Goal: Entertainment & Leisure: Consume media (video, audio)

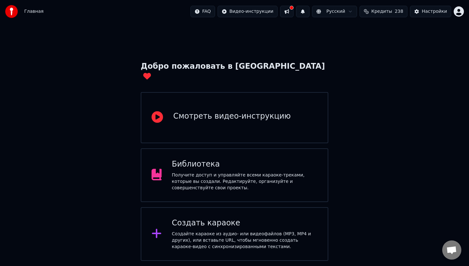
click at [247, 172] on div "Получите доступ и управляйте всеми караоке-треками, которые вы создали. Редакти…" at bounding box center [245, 181] width 146 height 19
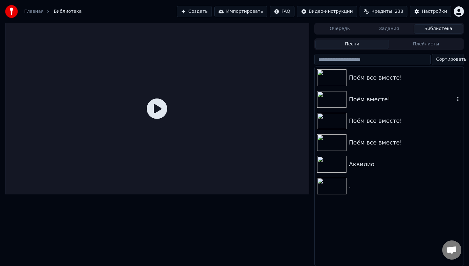
click at [359, 101] on div "Поём вместе!" at bounding box center [402, 99] width 106 height 9
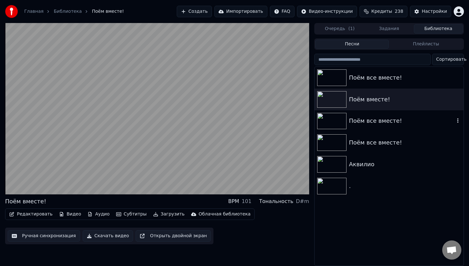
click at [362, 120] on div "Поём все вместе!" at bounding box center [402, 120] width 106 height 9
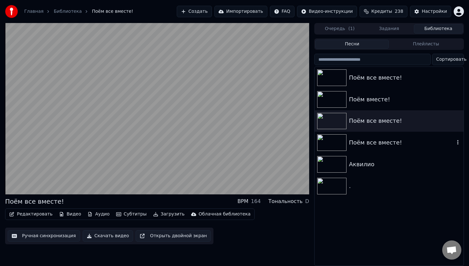
click at [364, 138] on div "Поём все вместе!" at bounding box center [402, 142] width 106 height 9
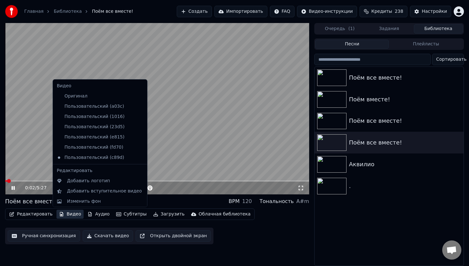
click at [64, 214] on button "Видео" at bounding box center [69, 213] width 27 height 9
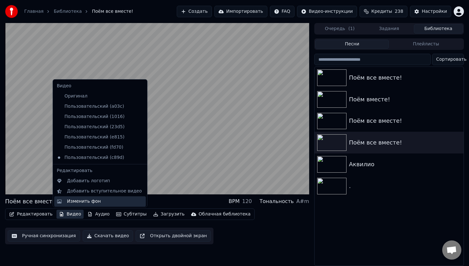
click at [89, 199] on div "Изменить фон" at bounding box center [84, 201] width 34 height 6
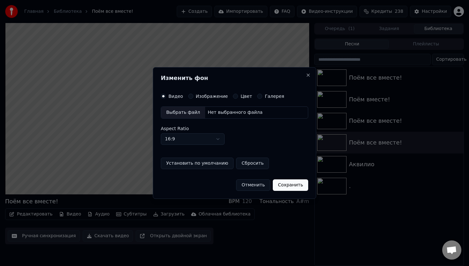
click at [191, 97] on button "Изображение" at bounding box center [190, 96] width 5 height 5
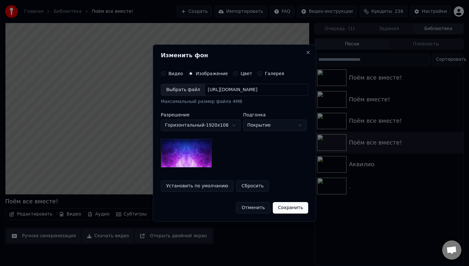
click at [188, 91] on div "Выбрать файл" at bounding box center [183, 89] width 44 height 11
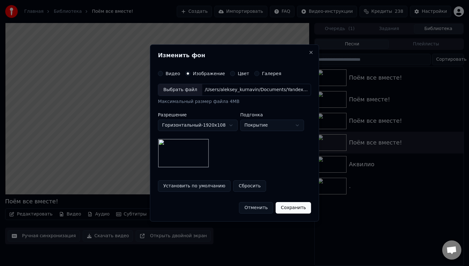
click at [285, 206] on button "Сохранить" at bounding box center [293, 207] width 35 height 11
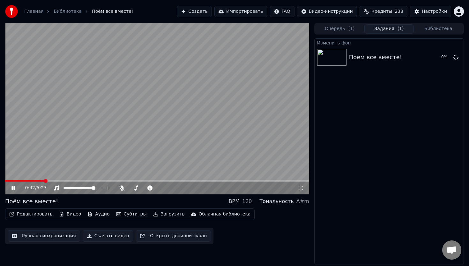
click at [189, 142] on video at bounding box center [157, 108] width 304 height 171
click at [431, 30] on button "Библиотека" at bounding box center [438, 28] width 49 height 9
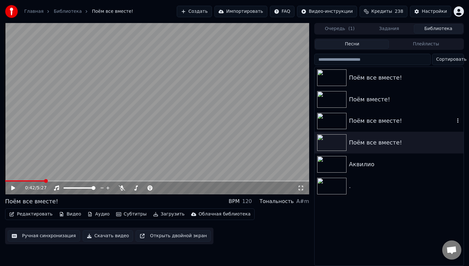
click at [373, 124] on div "Поём все вместе!" at bounding box center [402, 120] width 106 height 9
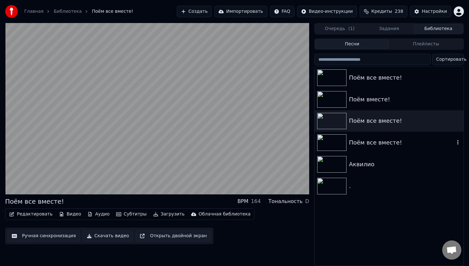
click at [374, 136] on div "Поём все вместе!" at bounding box center [389, 143] width 149 height 22
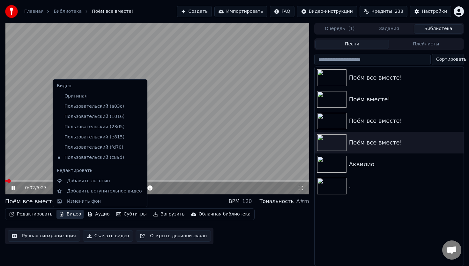
click at [71, 214] on button "Видео" at bounding box center [69, 213] width 27 height 9
click at [79, 199] on div "Изменить фон" at bounding box center [84, 201] width 34 height 6
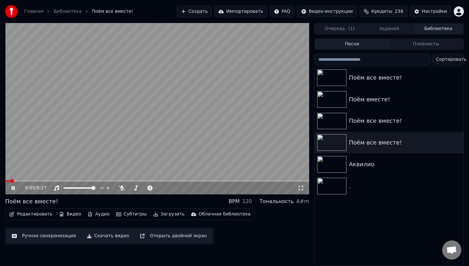
click at [77, 175] on video at bounding box center [157, 108] width 304 height 171
click at [122, 186] on icon at bounding box center [122, 187] width 6 height 5
click at [70, 215] on button "Видео" at bounding box center [69, 213] width 27 height 9
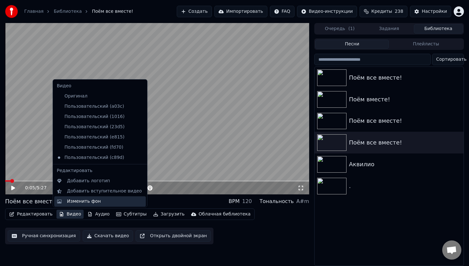
click at [93, 203] on div "Изменить фон" at bounding box center [84, 201] width 34 height 6
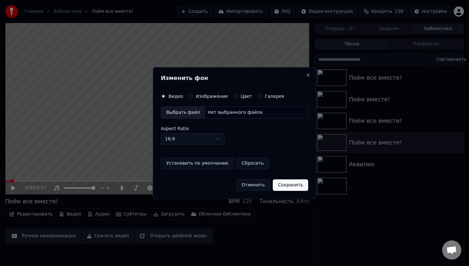
click at [190, 96] on button "Изображение" at bounding box center [190, 96] width 5 height 5
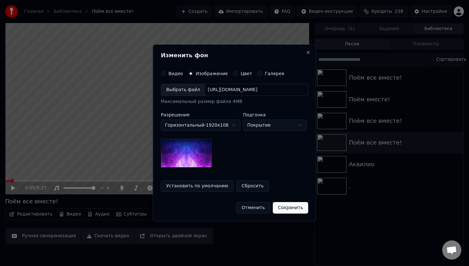
click at [192, 91] on div "Выбрать файл" at bounding box center [183, 89] width 44 height 11
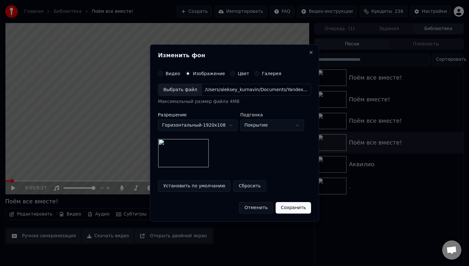
click at [294, 209] on button "Сохранить" at bounding box center [293, 207] width 35 height 11
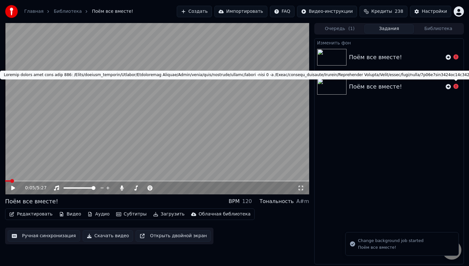
click at [456, 86] on icon at bounding box center [456, 86] width 5 height 5
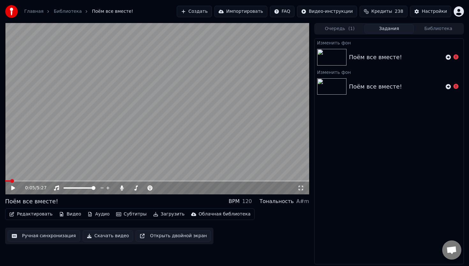
click at [456, 86] on icon at bounding box center [456, 86] width 5 height 5
click at [449, 87] on icon at bounding box center [448, 86] width 5 height 5
click at [349, 30] on span "( 1 )" at bounding box center [352, 29] width 6 height 6
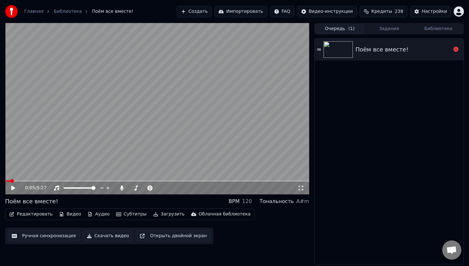
click at [393, 49] on div "Поём все вместе!" at bounding box center [382, 49] width 53 height 9
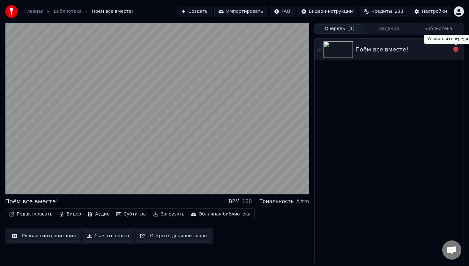
click at [457, 49] on icon at bounding box center [456, 49] width 5 height 5
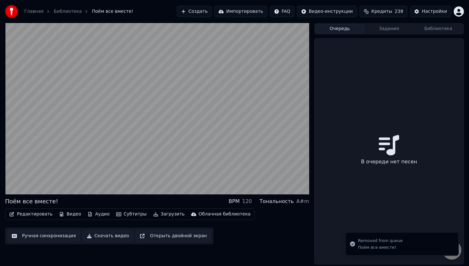
click at [392, 26] on button "Задания" at bounding box center [389, 28] width 49 height 9
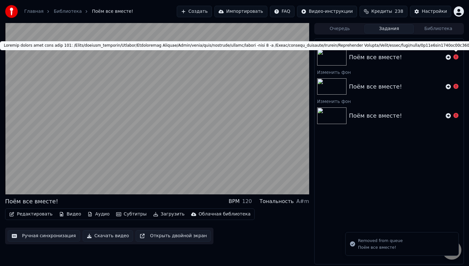
click at [457, 58] on icon at bounding box center [456, 56] width 5 height 5
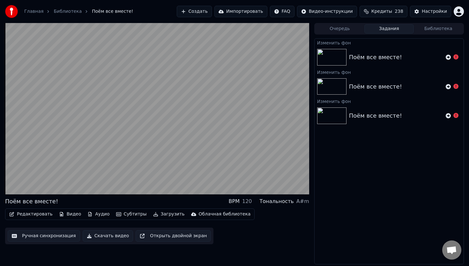
click at [457, 58] on icon at bounding box center [456, 56] width 5 height 5
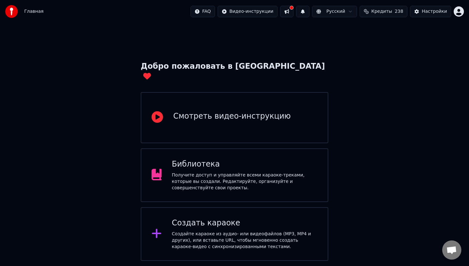
click at [199, 172] on div "Получите доступ и управляйте всеми караоке-треками, которые вы создали. Редакти…" at bounding box center [245, 181] width 146 height 19
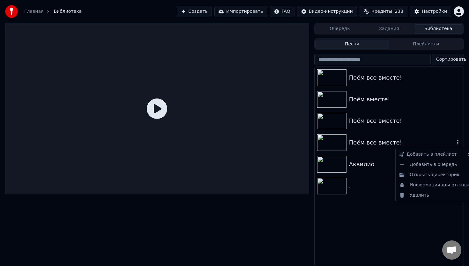
click at [458, 142] on icon "button" at bounding box center [457, 142] width 1 height 4
click at [372, 142] on div "Поём все вместе!" at bounding box center [402, 142] width 106 height 9
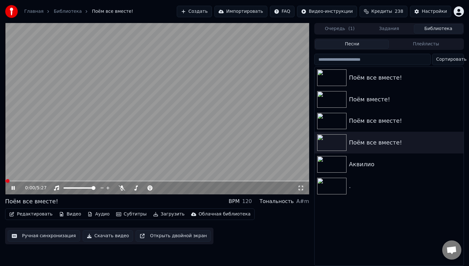
click at [14, 187] on icon at bounding box center [12, 188] width 3 height 4
click at [121, 188] on icon at bounding box center [122, 187] width 6 height 5
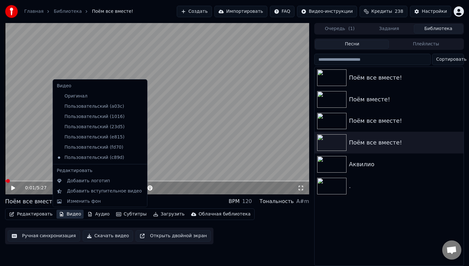
click at [68, 214] on button "Видео" at bounding box center [69, 213] width 27 height 9
click at [78, 200] on div "Изменить фон" at bounding box center [84, 201] width 34 height 6
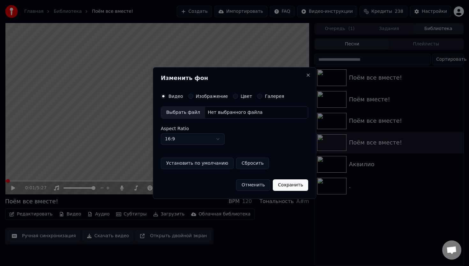
click at [190, 96] on button "Изображение" at bounding box center [190, 96] width 5 height 5
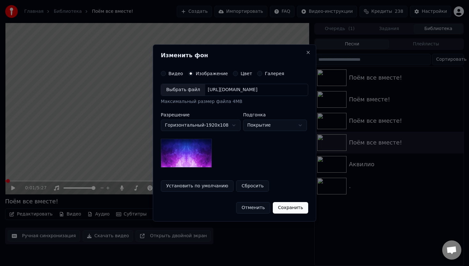
click at [186, 90] on div "Выбрать файл" at bounding box center [183, 89] width 44 height 11
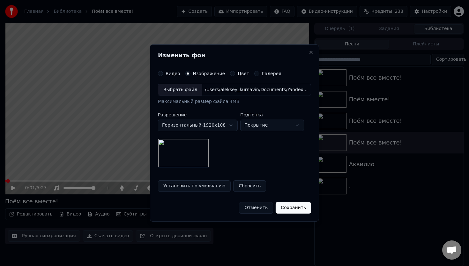
click at [266, 124] on body "Главная Библиотека Поём все вместе! Создать Импортировать FAQ Видео-инструкции …" at bounding box center [234, 133] width 469 height 266
click at [264, 125] on body "Главная Библиотека Поём все вместе! Создать Импортировать FAQ Видео-инструкции …" at bounding box center [234, 133] width 469 height 266
click at [273, 124] on body "Главная Библиотека Поём все вместе! Создать Импортировать FAQ Видео-инструкции …" at bounding box center [234, 133] width 469 height 266
select select "*****"
click at [292, 206] on button "Сохранить" at bounding box center [293, 207] width 35 height 11
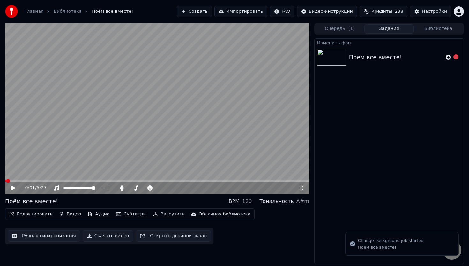
click at [399, 243] on div "Change background job started" at bounding box center [390, 240] width 65 height 6
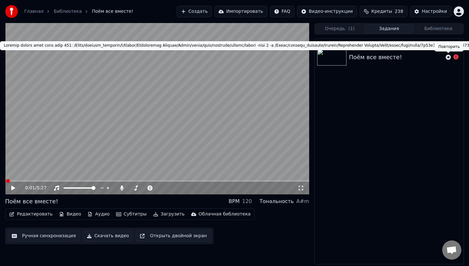
click at [449, 57] on icon at bounding box center [448, 57] width 5 height 5
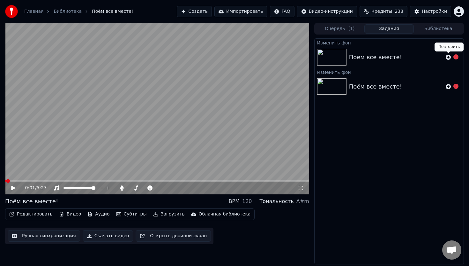
click at [449, 57] on icon at bounding box center [448, 57] width 5 height 5
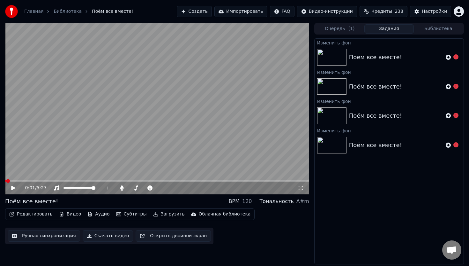
click at [395, 8] on button "Кредиты 238" at bounding box center [384, 11] width 48 height 11
click at [388, 61] on button "Обновить" at bounding box center [385, 58] width 39 height 11
click at [401, 180] on div "Изменить [PERSON_NAME] все вместе! Изменить [PERSON_NAME] все вместе! Изменить …" at bounding box center [389, 151] width 150 height 226
click at [448, 57] on icon at bounding box center [448, 57] width 5 height 5
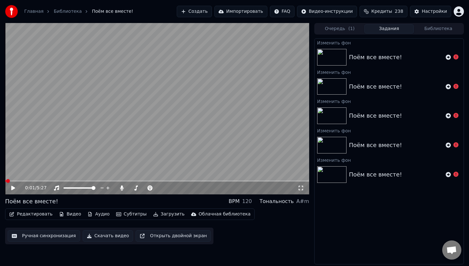
click at [349, 27] on span "( 1 )" at bounding box center [352, 29] width 6 height 6
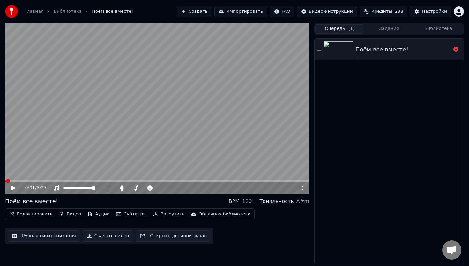
click at [380, 48] on div "Поём все вместе!" at bounding box center [382, 49] width 53 height 9
click at [320, 51] on icon at bounding box center [319, 49] width 4 height 4
click at [456, 50] on icon at bounding box center [456, 49] width 5 height 5
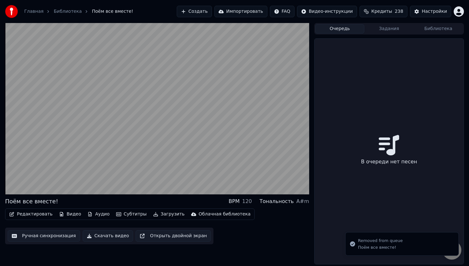
click at [386, 29] on button "Задания" at bounding box center [389, 28] width 49 height 9
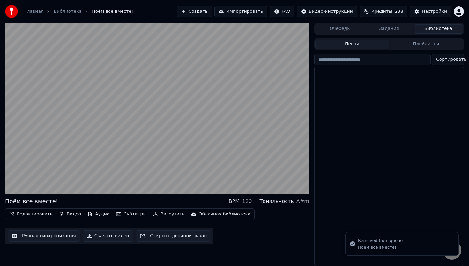
click at [432, 29] on button "Библиотека" at bounding box center [438, 28] width 49 height 9
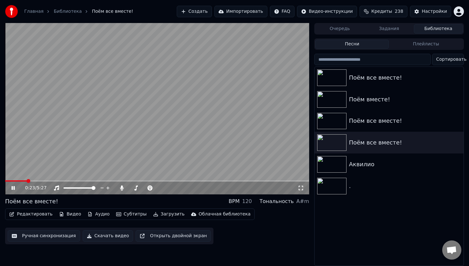
click at [145, 181] on div "0:23 / 5:27" at bounding box center [157, 187] width 304 height 13
click at [154, 180] on span at bounding box center [157, 180] width 304 height 1
click at [161, 180] on video at bounding box center [157, 108] width 304 height 171
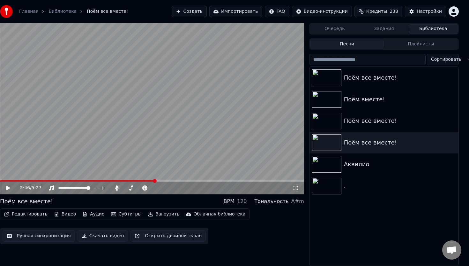
scroll to position [0, 5]
click at [34, 214] on button "Редактировать" at bounding box center [26, 213] width 49 height 9
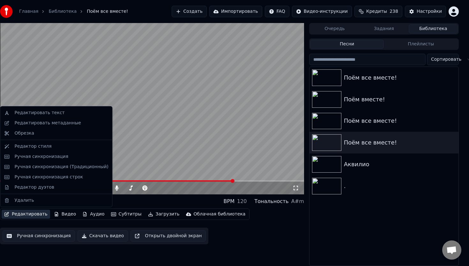
drag, startPoint x: 44, startPoint y: 148, endPoint x: 45, endPoint y: 218, distance: 70.5
click at [45, 218] on body "Главная Библиотека Поём все вместе! Создать Импортировать FAQ Видео-инструкции …" at bounding box center [229, 133] width 469 height 266
click at [54, 113] on div "Редактировать текст" at bounding box center [40, 112] width 50 height 6
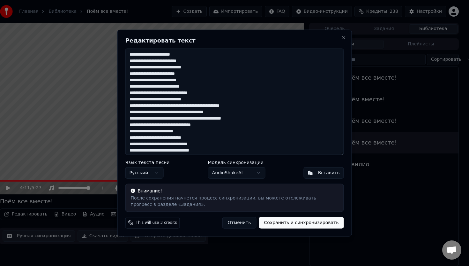
click at [248, 223] on button "Отменить" at bounding box center [239, 221] width 34 height 11
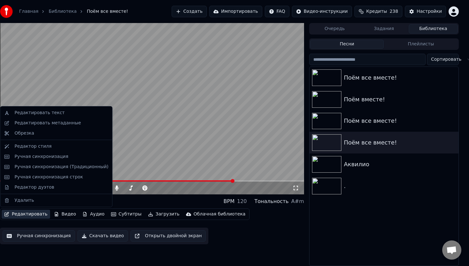
click at [34, 212] on button "Редактировать" at bounding box center [26, 213] width 49 height 9
click at [56, 155] on div "Ручная синхронизация" at bounding box center [42, 156] width 54 height 6
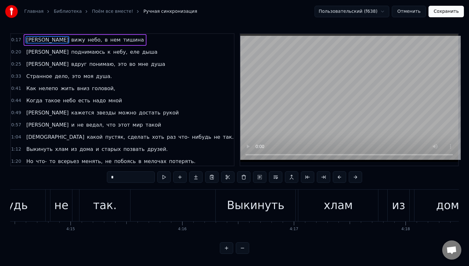
scroll to position [0, 28440]
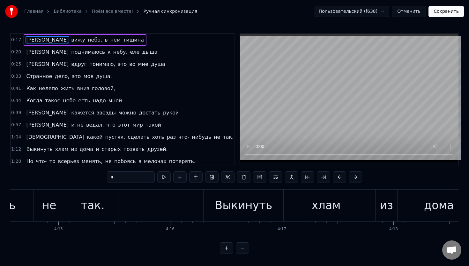
click at [203, 201] on div "Выкинуть" at bounding box center [243, 205] width 80 height 32
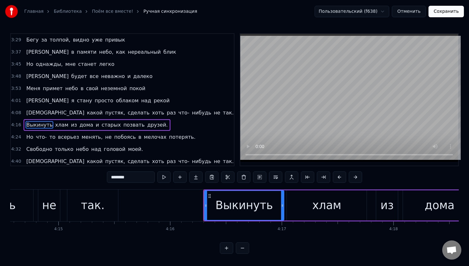
scroll to position [341, 0]
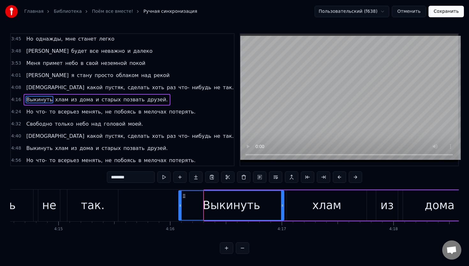
drag, startPoint x: 206, startPoint y: 203, endPoint x: 181, endPoint y: 204, distance: 25.2
click at [181, 204] on icon at bounding box center [180, 205] width 3 height 5
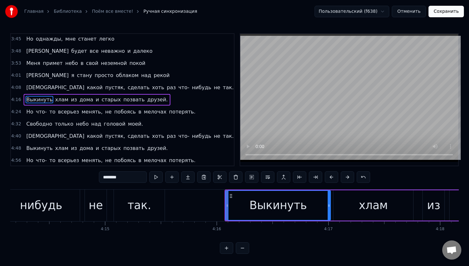
scroll to position [0, 28384]
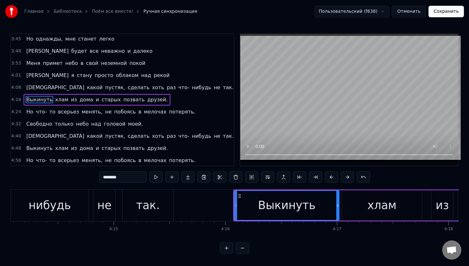
click at [147, 186] on div "0:17 Я вижу небо, в нем тишина 0:20 Я поднимаюсь к небу, еле дыша 0:25 И вдруг …" at bounding box center [234, 143] width 449 height 220
click at [141, 199] on div "так." at bounding box center [148, 205] width 24 height 17
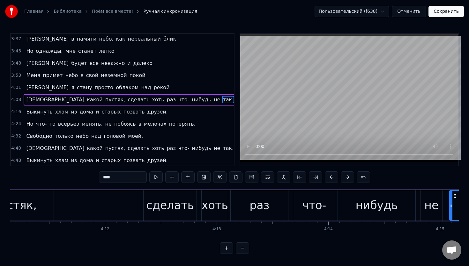
scroll to position [0, 28056]
click at [148, 203] on div "сделать" at bounding box center [172, 205] width 53 height 30
type input "*******"
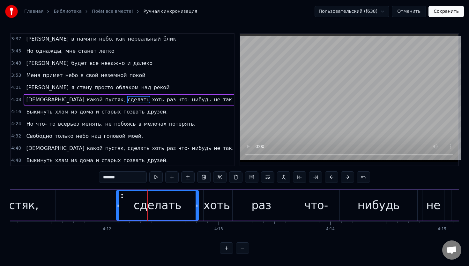
drag, startPoint x: 146, startPoint y: 203, endPoint x: 116, endPoint y: 203, distance: 29.4
click at [117, 203] on icon at bounding box center [118, 205] width 3 height 5
click at [96, 199] on div "[DEMOGRAPHIC_DATA] какой пустяк, сделать хоть раз что- нибудь не так." at bounding box center [99, 205] width 808 height 32
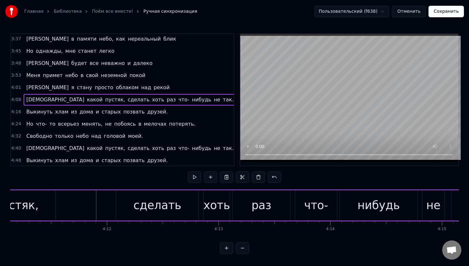
click at [45, 181] on div "0:17 Я вижу небо, в нем тишина 0:20 Я поднимаюсь к небу, еле дыша 0:25 И вдруг …" at bounding box center [234, 143] width 449 height 220
click at [28, 183] on div "0:17 Я вижу небо, в нем тишина 0:20 Я поднимаюсь к небу, еле дыша 0:25 И вдруг …" at bounding box center [234, 143] width 449 height 220
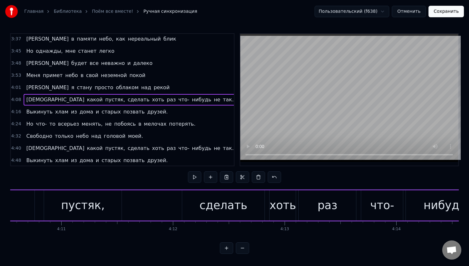
scroll to position [0, 27987]
click at [157, 206] on div "[DEMOGRAPHIC_DATA] какой пустяк, сделать хоть раз что- нибудь не так." at bounding box center [168, 205] width 808 height 32
click at [157, 206] on div at bounding box center [157, 205] width 0 height 32
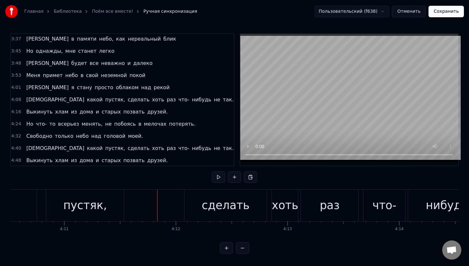
click at [157, 206] on div at bounding box center [157, 205] width 0 height 32
click at [164, 177] on div "0:17 Я вижу небо, в нем тишина 0:20 Я поднимаюсь к небу, еле дыша 0:25 И вдруг …" at bounding box center [234, 143] width 449 height 220
click at [158, 237] on div "0:17 Я вижу небо, в нем тишина 0:20 Я поднимаюсь к небу, еле дыша 0:25 И вдруг …" at bounding box center [234, 143] width 449 height 220
click at [213, 205] on div "сделать" at bounding box center [226, 205] width 48 height 17
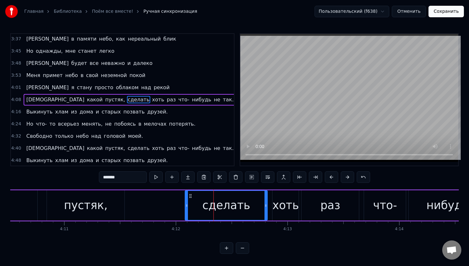
click at [153, 205] on div "[DEMOGRAPHIC_DATA] какой пустяк, сделать хоть раз что- нибудь не так." at bounding box center [168, 205] width 808 height 32
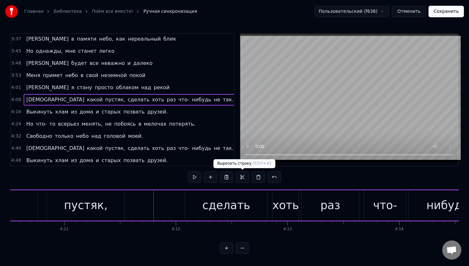
click at [243, 177] on button at bounding box center [242, 176] width 13 height 11
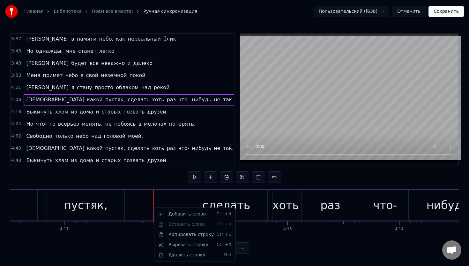
click at [148, 229] on html "Главная Библиотека Поём все вместе! Ручная синхронизация Пользовательский (f638…" at bounding box center [234, 132] width 469 height 264
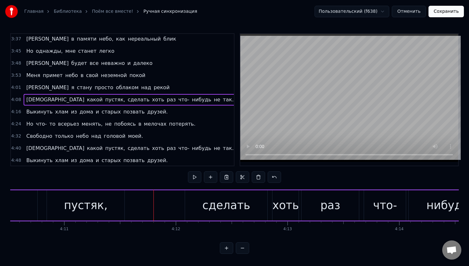
click at [191, 208] on div "сделать" at bounding box center [226, 205] width 82 height 30
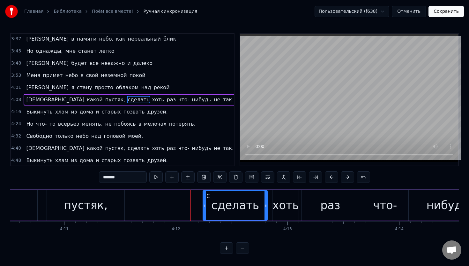
drag, startPoint x: 185, startPoint y: 206, endPoint x: 203, endPoint y: 208, distance: 18.1
click at [203, 208] on div at bounding box center [204, 205] width 3 height 29
click at [130, 187] on div "0:17 Я вижу небо, в нем тишина 0:20 Я поднимаюсь к небу, еле дыша 0:25 И вдруг …" at bounding box center [234, 143] width 449 height 220
click at [123, 201] on div "пустяк," at bounding box center [86, 205] width 78 height 30
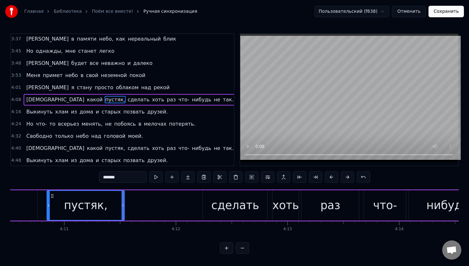
click at [113, 205] on div "пустяк," at bounding box center [85, 205] width 77 height 29
click at [213, 202] on div "сделать" at bounding box center [235, 205] width 64 height 30
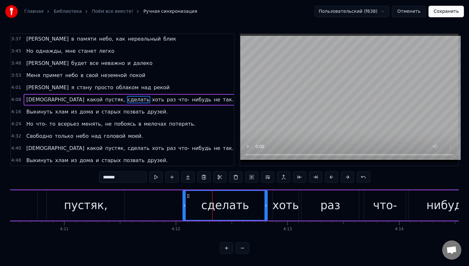
drag, startPoint x: 204, startPoint y: 203, endPoint x: 184, endPoint y: 203, distance: 20.1
click at [184, 203] on icon at bounding box center [184, 205] width 3 height 5
click at [233, 204] on div "сделать" at bounding box center [225, 205] width 48 height 17
click at [84, 184] on div "0:17 Я вижу небо, в нем тишина 0:20 Я поднимаюсь к небу, еле дыша 0:25 И вдруг …" at bounding box center [234, 143] width 449 height 220
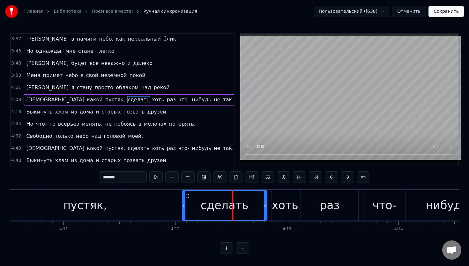
click at [82, 209] on div "пустяк," at bounding box center [85, 205] width 44 height 17
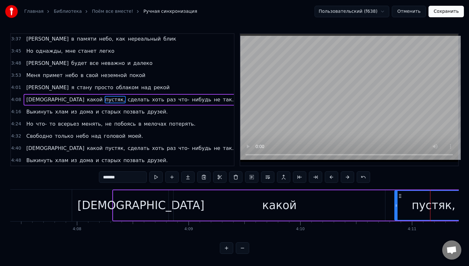
scroll to position [0, 27632]
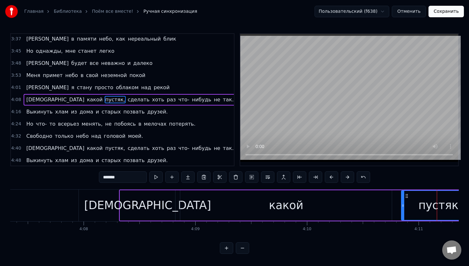
click at [125, 205] on div "[DEMOGRAPHIC_DATA]" at bounding box center [147, 205] width 55 height 30
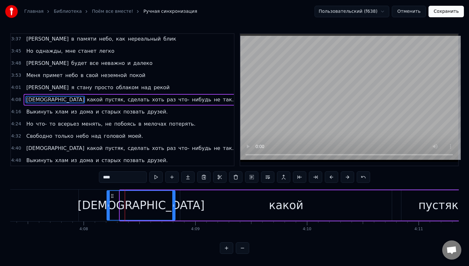
drag, startPoint x: 122, startPoint y: 205, endPoint x: 109, endPoint y: 205, distance: 13.1
click at [109, 205] on icon at bounding box center [108, 205] width 3 height 5
click at [153, 203] on div "[DEMOGRAPHIC_DATA]" at bounding box center [141, 205] width 127 height 17
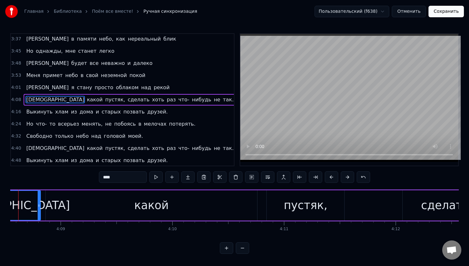
scroll to position [0, 27785]
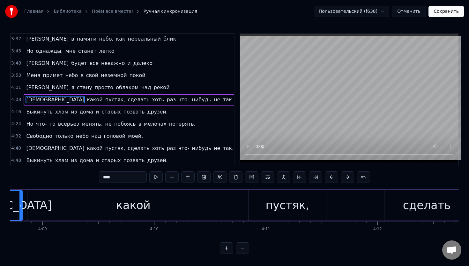
click at [153, 203] on div "какой" at bounding box center [133, 205] width 212 height 30
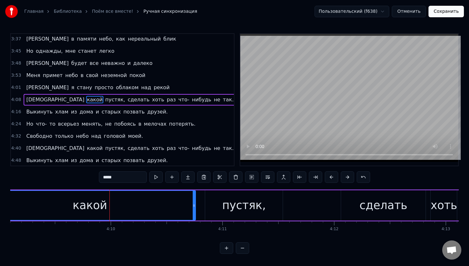
scroll to position [0, 27832]
click at [214, 206] on div "пустяк," at bounding box center [241, 205] width 78 height 30
type input "*******"
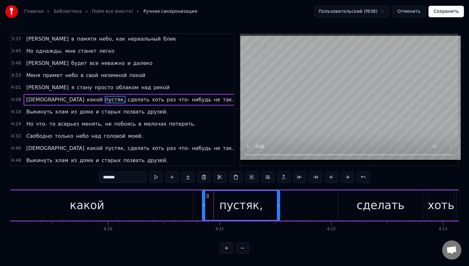
click at [279, 205] on div "пустяк," at bounding box center [241, 205] width 78 height 30
drag, startPoint x: 278, startPoint y: 206, endPoint x: 267, endPoint y: 207, distance: 11.6
click at [267, 207] on icon at bounding box center [267, 205] width 3 height 5
drag, startPoint x: 229, startPoint y: 202, endPoint x: 221, endPoint y: 203, distance: 7.4
click at [221, 203] on div "пустяк," at bounding box center [236, 205] width 44 height 17
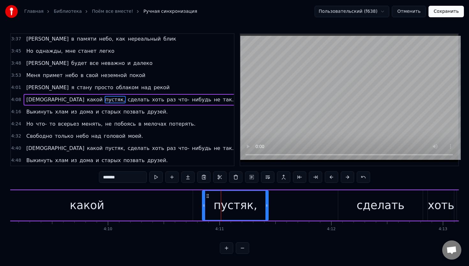
drag, startPoint x: 202, startPoint y: 204, endPoint x: 195, endPoint y: 205, distance: 7.7
click at [195, 205] on div "[DEMOGRAPHIC_DATA] какой пустяк, сделать хоть раз что- нибудь не так." at bounding box center [317, 205] width 821 height 32
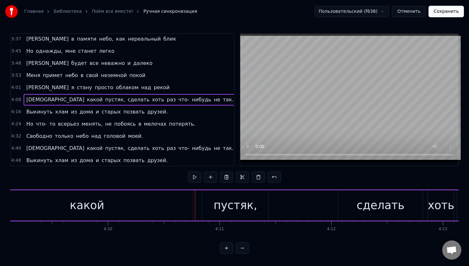
click at [208, 203] on div "пустяк," at bounding box center [235, 205] width 66 height 30
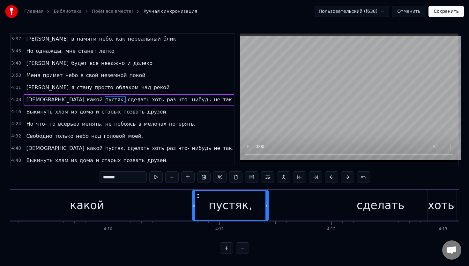
drag, startPoint x: 203, startPoint y: 204, endPoint x: 193, endPoint y: 205, distance: 9.9
click at [193, 205] on icon at bounding box center [194, 205] width 3 height 5
click at [282, 243] on div "0:17 Я вижу небо, в нем тишина 0:20 Я поднимаюсь к небу, еле дыша 0:25 И вдруг …" at bounding box center [234, 143] width 449 height 220
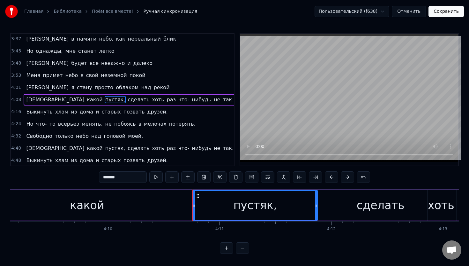
drag, startPoint x: 267, startPoint y: 209, endPoint x: 317, endPoint y: 209, distance: 49.5
click at [317, 209] on div at bounding box center [316, 205] width 3 height 29
click at [279, 187] on div "0:17 Я вижу небо, в нем тишина 0:20 Я поднимаюсь к небу, еле дыша 0:25 И вдруг …" at bounding box center [234, 143] width 449 height 220
click at [280, 195] on div "пустяк," at bounding box center [255, 205] width 125 height 29
click at [245, 185] on div "0:17 Я вижу небо, в нем тишина 0:20 Я поднимаюсь к небу, еле дыша 0:25 И вдруг …" at bounding box center [234, 143] width 449 height 220
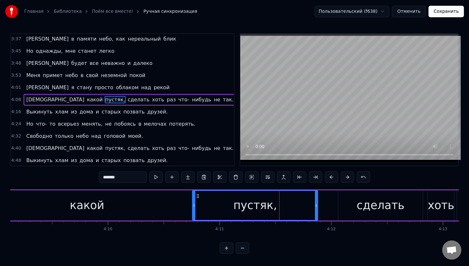
click at [245, 193] on div "пустяк," at bounding box center [255, 205] width 125 height 29
drag, startPoint x: 315, startPoint y: 197, endPoint x: 300, endPoint y: 197, distance: 15.0
click at [300, 197] on div at bounding box center [301, 205] width 3 height 29
click at [210, 186] on div "0:17 Я вижу небо, в нем тишина 0:20 Я поднимаюсь к небу, еле дыша 0:25 И вдруг …" at bounding box center [234, 143] width 449 height 220
click at [213, 206] on div "пустяк," at bounding box center [248, 205] width 110 height 29
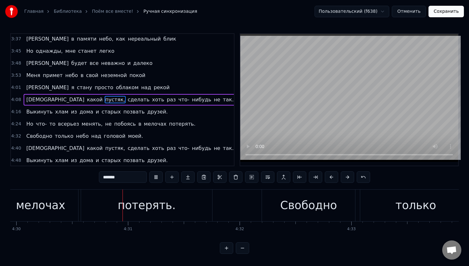
scroll to position [0, 30168]
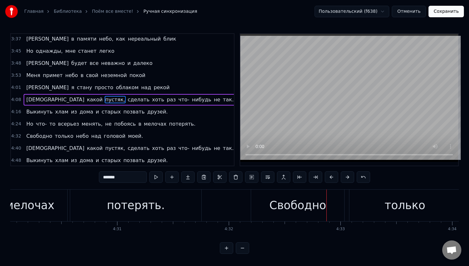
click at [280, 206] on div "Свободно" at bounding box center [297, 205] width 57 height 17
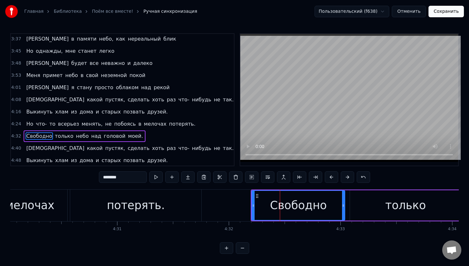
scroll to position [354, 0]
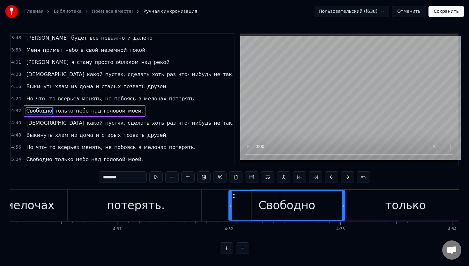
drag, startPoint x: 253, startPoint y: 204, endPoint x: 230, endPoint y: 204, distance: 23.0
click at [230, 204] on icon at bounding box center [230, 205] width 3 height 5
click at [222, 185] on div "0:17 Я вижу небо, в нем тишина 0:20 Я поднимаюсь к небу, еле дыша 0:25 И вдруг …" at bounding box center [234, 143] width 449 height 220
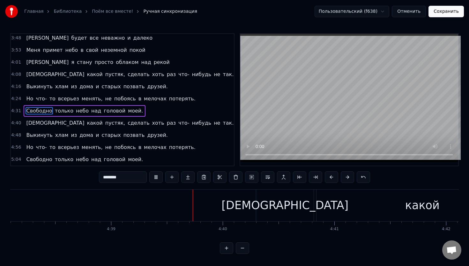
scroll to position [0, 31069]
click at [285, 201] on div "[DEMOGRAPHIC_DATA]" at bounding box center [284, 205] width 127 height 17
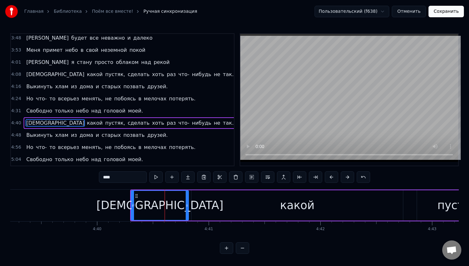
scroll to position [0, 31177]
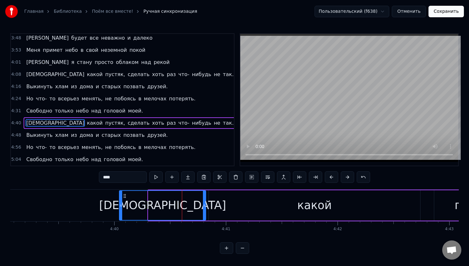
drag, startPoint x: 148, startPoint y: 203, endPoint x: 119, endPoint y: 203, distance: 29.0
click at [120, 203] on icon at bounding box center [121, 205] width 3 height 5
click at [96, 187] on div "0:17 Я вижу небо, в нем тишина 0:20 Я поднимаюсь к небу, еле дыша 0:25 И вдруг …" at bounding box center [234, 143] width 449 height 220
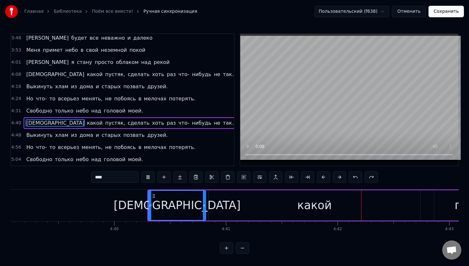
click at [225, 192] on div "какой" at bounding box center [315, 205] width 212 height 30
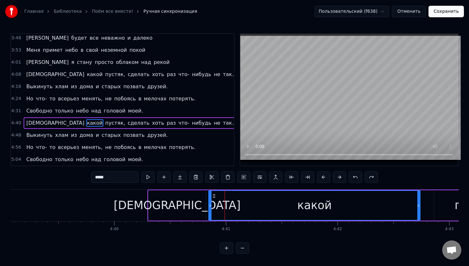
click at [180, 203] on div "[DEMOGRAPHIC_DATA]" at bounding box center [177, 205] width 127 height 17
type input "****"
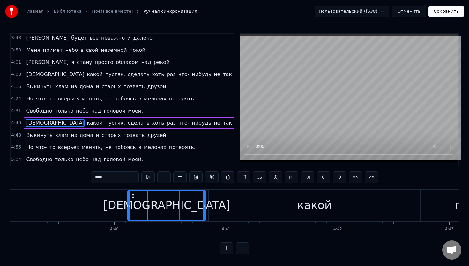
drag, startPoint x: 149, startPoint y: 204, endPoint x: 128, endPoint y: 204, distance: 20.7
click at [128, 204] on icon at bounding box center [129, 205] width 3 height 5
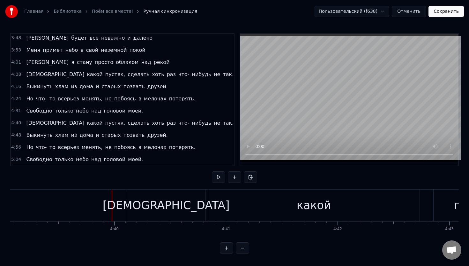
click at [139, 199] on div "[DEMOGRAPHIC_DATA]" at bounding box center [166, 205] width 78 height 32
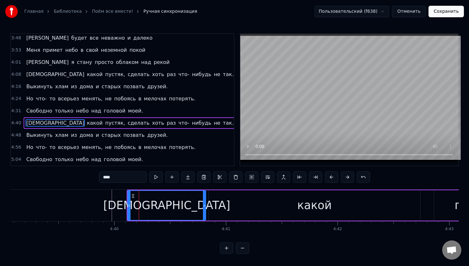
click at [157, 187] on div "0:17 Я вижу небо, в нем тишина 0:20 Я поднимаюсь к небу, еле дыша 0:25 И вдруг …" at bounding box center [234, 143] width 449 height 220
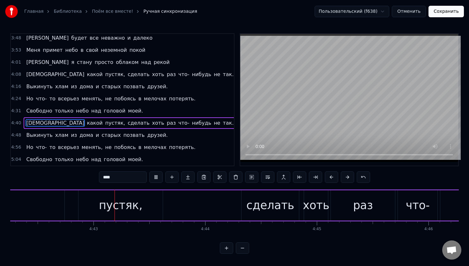
scroll to position [0, 31534]
click at [135, 207] on div "пустяк," at bounding box center [120, 205] width 44 height 17
type input "*******"
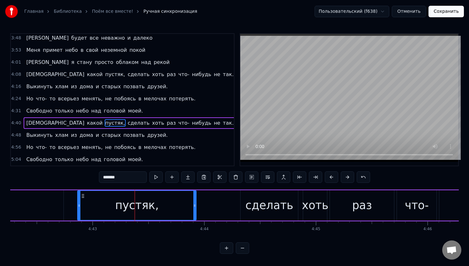
drag, startPoint x: 160, startPoint y: 206, endPoint x: 194, endPoint y: 206, distance: 34.5
click at [194, 206] on icon at bounding box center [194, 205] width 3 height 5
click at [126, 186] on div "0:17 Я вижу небо, в нем тишина 0:20 Я поднимаюсь к небу, еле дыша 0:25 И вдруг …" at bounding box center [234, 143] width 449 height 220
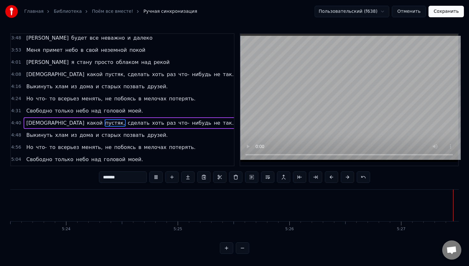
scroll to position [0, 36141]
click at [442, 13] on button "Сохранить" at bounding box center [446, 11] width 35 height 11
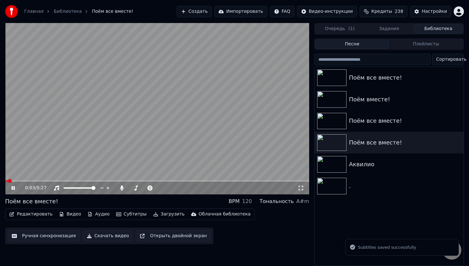
click at [39, 214] on button "Редактировать" at bounding box center [31, 213] width 49 height 9
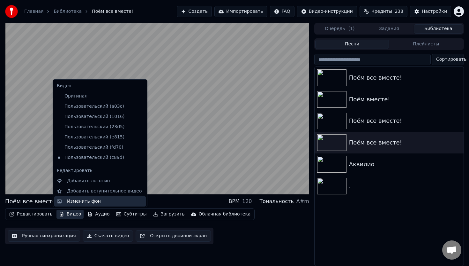
click at [77, 202] on div "Изменить фон" at bounding box center [84, 201] width 34 height 6
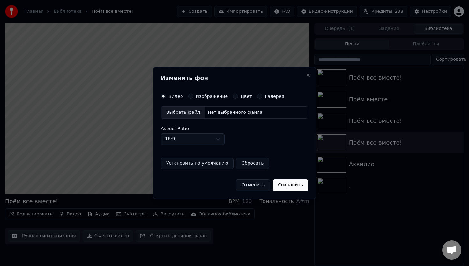
click at [187, 111] on div "Выбрать файл" at bounding box center [183, 112] width 44 height 11
click at [192, 95] on button "Изображение" at bounding box center [190, 96] width 5 height 5
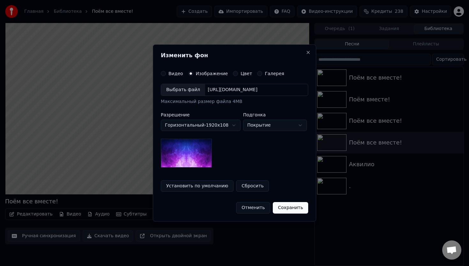
click at [192, 91] on div "Выбрать файл" at bounding box center [183, 89] width 44 height 11
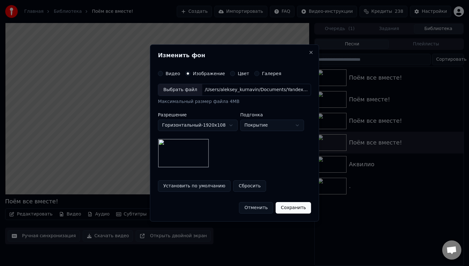
click at [262, 207] on button "Отменить" at bounding box center [256, 207] width 34 height 11
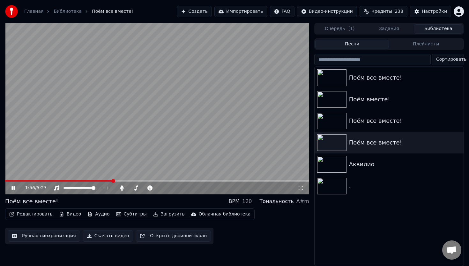
click at [68, 215] on button "Видео" at bounding box center [69, 213] width 27 height 9
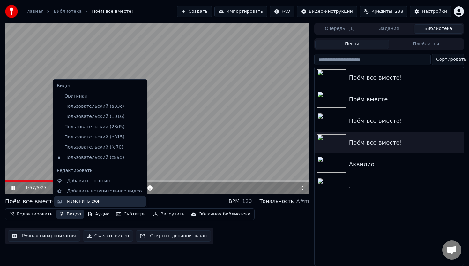
click at [87, 203] on div "Изменить фон" at bounding box center [84, 201] width 34 height 6
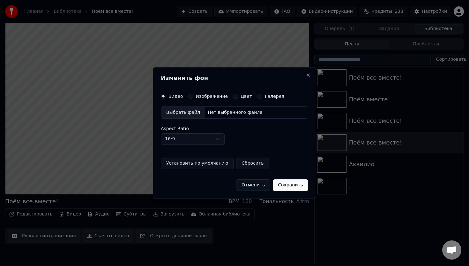
click at [192, 96] on button "Изображение" at bounding box center [190, 96] width 5 height 5
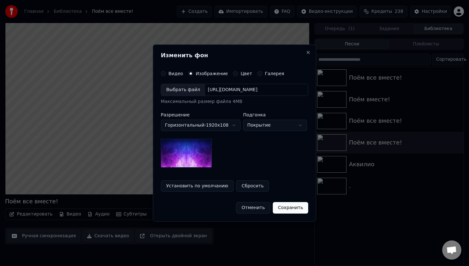
click at [189, 90] on div "Выбрать файл" at bounding box center [183, 89] width 44 height 11
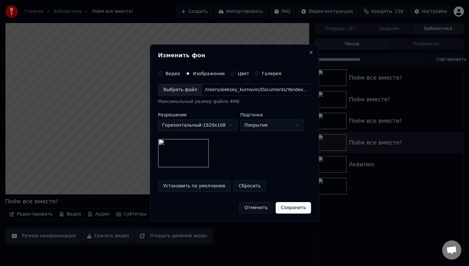
click at [285, 207] on button "Сохранить" at bounding box center [293, 207] width 35 height 11
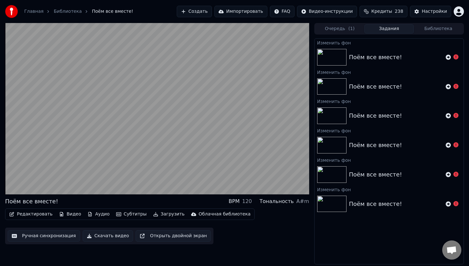
click at [345, 30] on button "Очередь ( 1 )" at bounding box center [339, 28] width 49 height 9
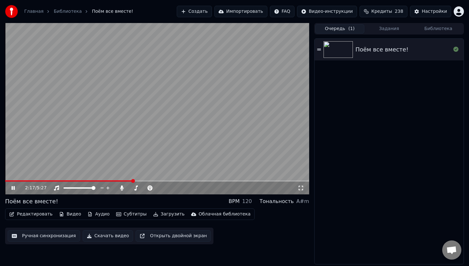
click at [13, 189] on icon at bounding box center [17, 187] width 15 height 5
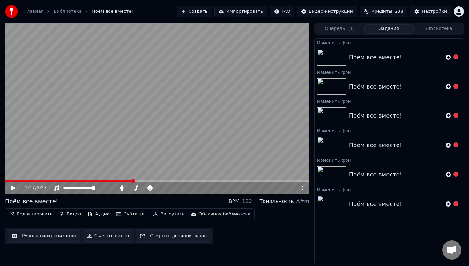
click at [392, 27] on button "Задания" at bounding box center [389, 28] width 49 height 9
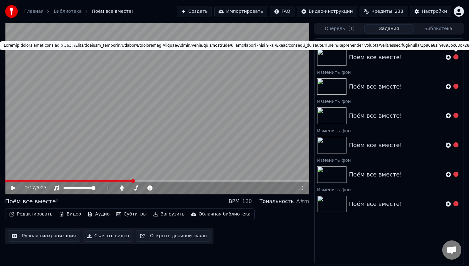
click at [457, 57] on icon at bounding box center [456, 56] width 5 height 5
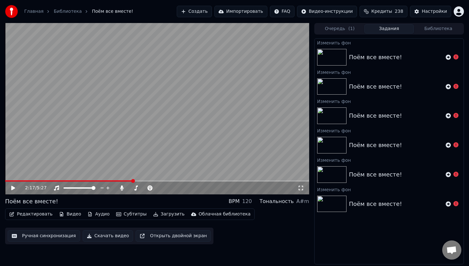
click at [457, 57] on icon at bounding box center [456, 56] width 5 height 5
click at [449, 57] on icon at bounding box center [448, 57] width 5 height 5
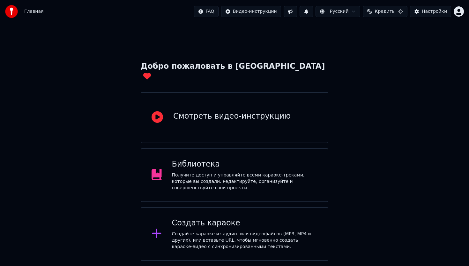
click at [229, 172] on div "Получите доступ и управляйте всеми караоке-треками, которые вы создали. Редакти…" at bounding box center [245, 181] width 146 height 19
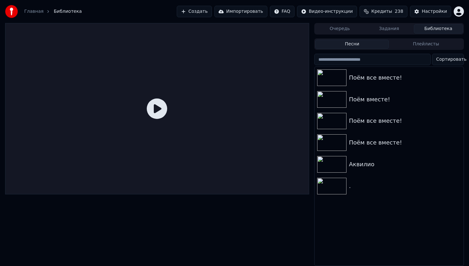
click at [397, 31] on button "Задания" at bounding box center [389, 28] width 49 height 9
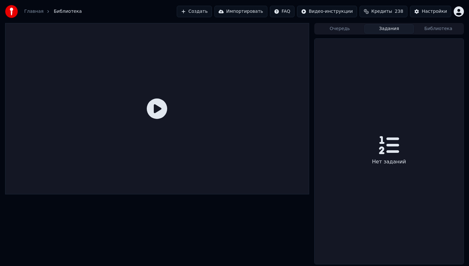
click at [347, 27] on button "Очередь" at bounding box center [339, 28] width 49 height 9
click at [440, 26] on button "Библиотека" at bounding box center [438, 28] width 49 height 9
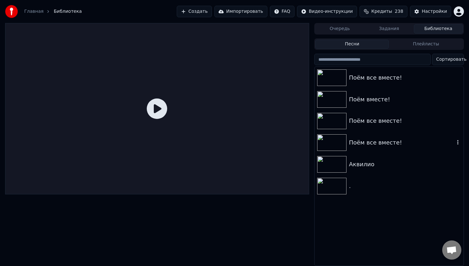
click at [370, 141] on div "Поём все вместе!" at bounding box center [402, 142] width 106 height 9
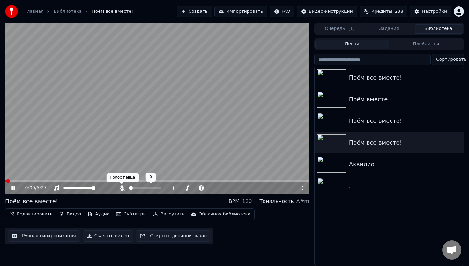
click at [122, 189] on icon at bounding box center [122, 187] width 6 height 5
click at [72, 213] on button "Видео" at bounding box center [69, 213] width 27 height 9
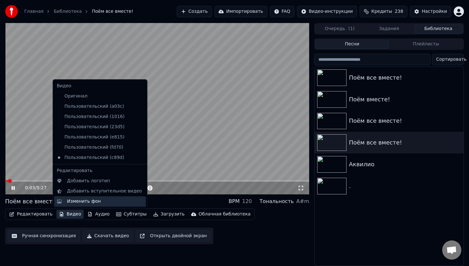
click at [87, 200] on div "Изменить фон" at bounding box center [84, 201] width 34 height 6
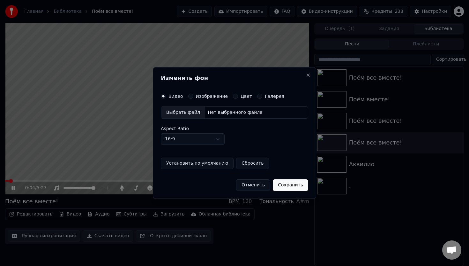
click at [209, 97] on label "Изображение" at bounding box center [212, 96] width 32 height 4
click at [193, 97] on button "Изображение" at bounding box center [190, 96] width 5 height 5
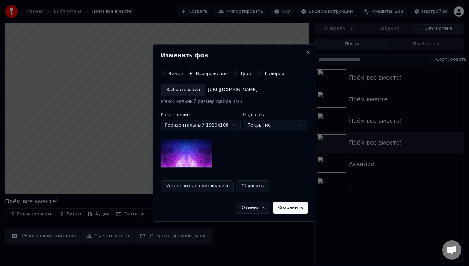
click at [184, 91] on div "Выбрать файл" at bounding box center [183, 89] width 44 height 11
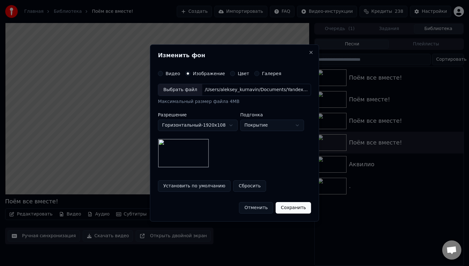
click at [292, 207] on button "Сохранить" at bounding box center [293, 207] width 35 height 11
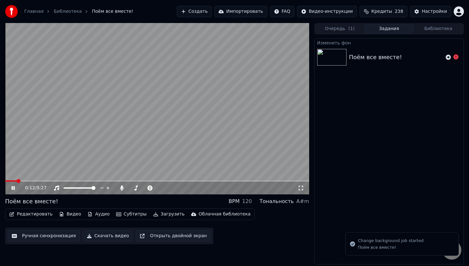
click at [73, 213] on button "Видео" at bounding box center [69, 213] width 27 height 9
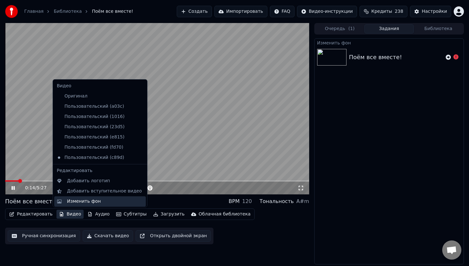
click at [88, 200] on div "Изменить фон" at bounding box center [84, 201] width 34 height 6
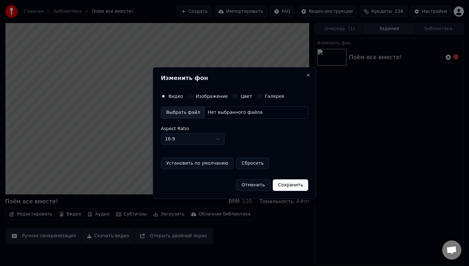
click at [190, 97] on button "Изображение" at bounding box center [190, 96] width 5 height 5
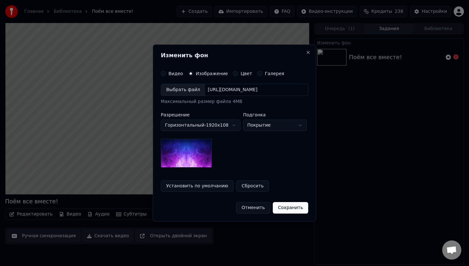
click at [295, 207] on button "Сохранить" at bounding box center [290, 207] width 35 height 11
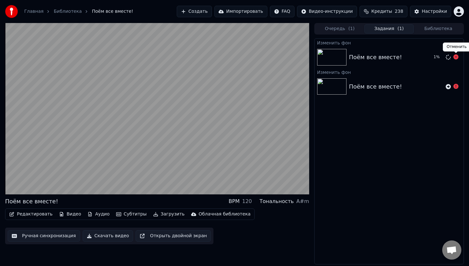
click at [457, 57] on icon at bounding box center [456, 56] width 5 height 5
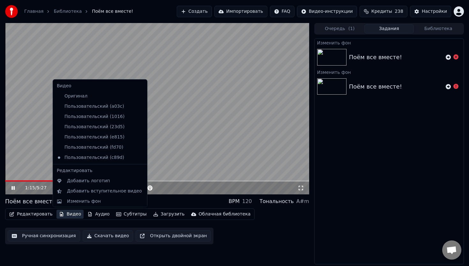
click at [66, 215] on button "Видео" at bounding box center [69, 213] width 27 height 9
click at [86, 201] on div "Изменить фон" at bounding box center [84, 201] width 34 height 6
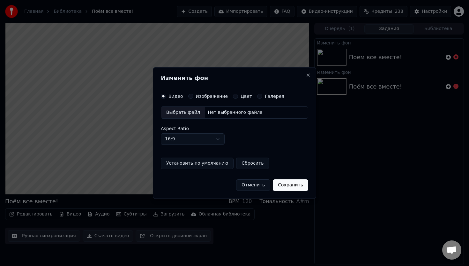
click at [206, 98] on label "Изображение" at bounding box center [212, 96] width 32 height 4
click at [193, 98] on button "Изображение" at bounding box center [190, 96] width 5 height 5
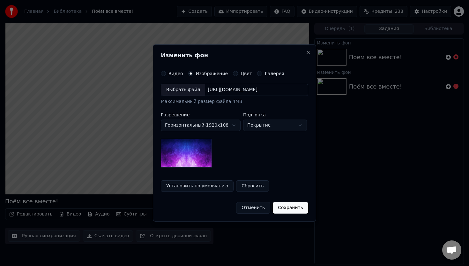
click at [192, 91] on div "Выбрать файл" at bounding box center [183, 89] width 44 height 11
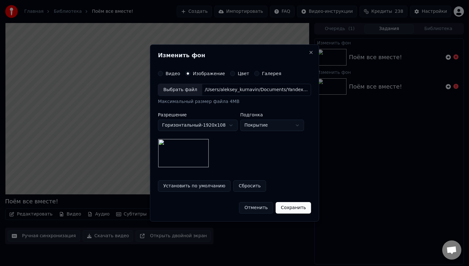
click at [282, 208] on button "Сохранить" at bounding box center [293, 207] width 35 height 11
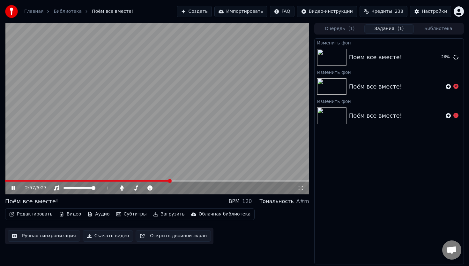
click at [199, 144] on video at bounding box center [157, 108] width 304 height 171
click at [428, 57] on button "Воспроизвести" at bounding box center [428, 56] width 46 height 11
click at [59, 181] on div "0:02 / 5:27" at bounding box center [157, 187] width 304 height 13
click at [61, 182] on div "0:03 / 5:27" at bounding box center [157, 187] width 304 height 13
click at [62, 180] on span at bounding box center [157, 180] width 304 height 1
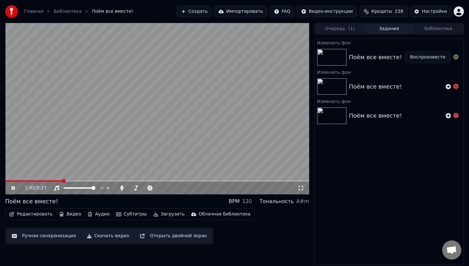
click at [75, 180] on span at bounding box center [157, 180] width 304 height 1
click at [91, 180] on span at bounding box center [157, 180] width 304 height 1
click at [14, 188] on icon at bounding box center [12, 188] width 3 height 4
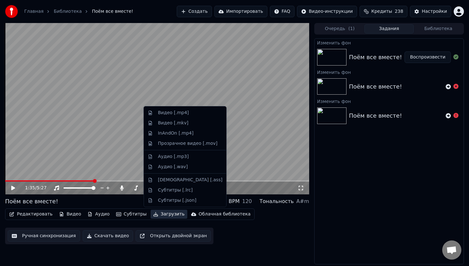
click at [161, 211] on button "Загрузить" at bounding box center [169, 213] width 37 height 9
click at [175, 114] on div "Видео [.mp4]" at bounding box center [173, 112] width 31 height 6
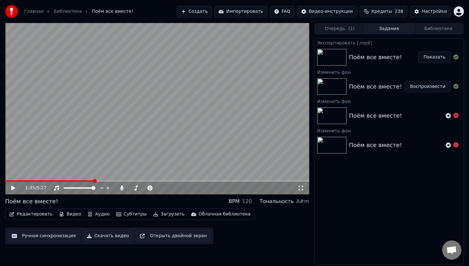
click at [434, 59] on button "Показать" at bounding box center [434, 56] width 33 height 11
